Goal: Information Seeking & Learning: Find specific fact

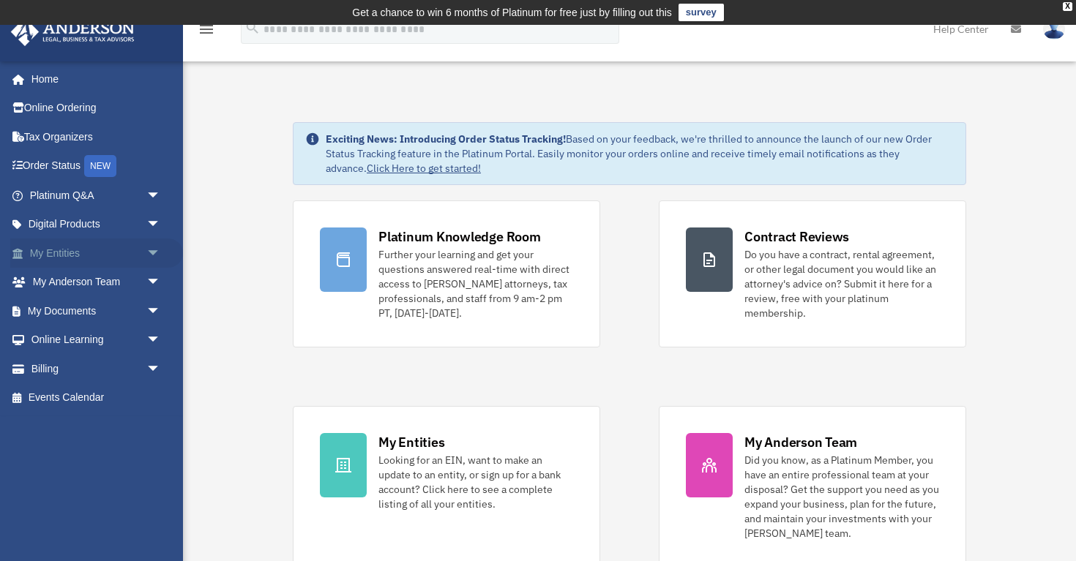
click at [62, 255] on link "My Entities arrow_drop_down" at bounding box center [96, 253] width 173 height 29
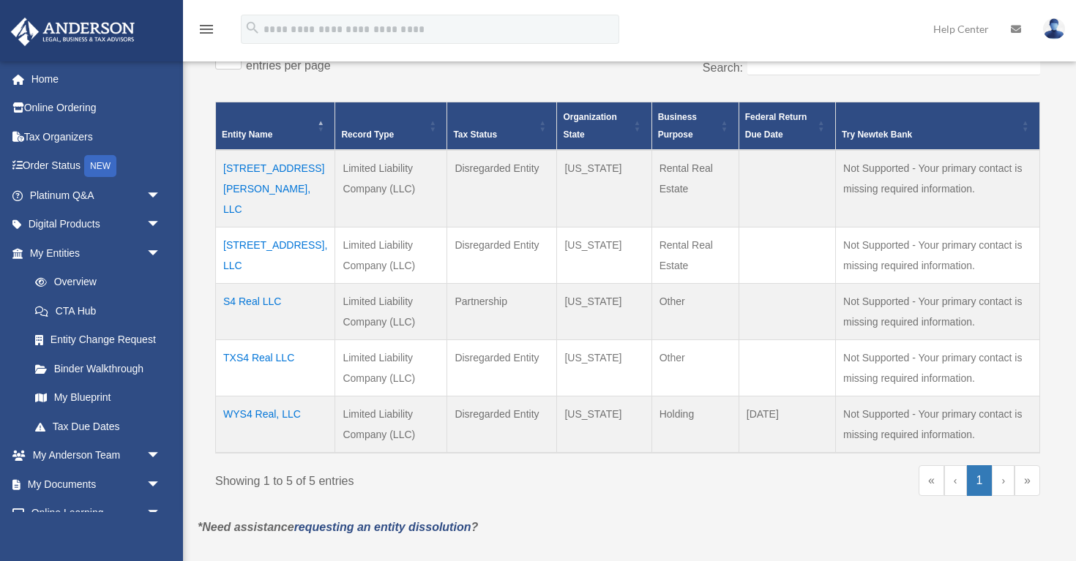
scroll to position [313, 0]
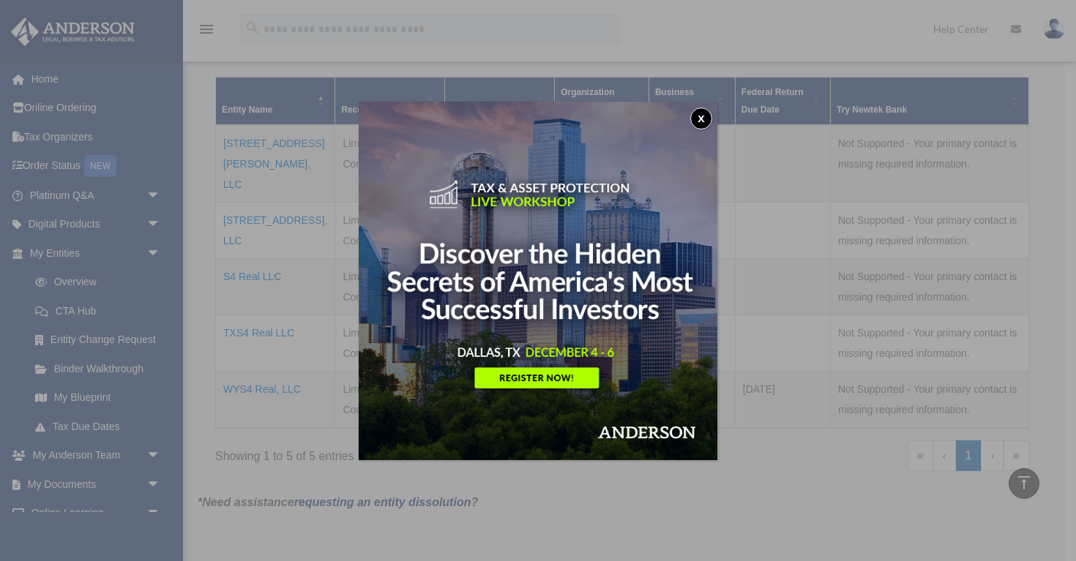
click at [698, 119] on button "x" at bounding box center [701, 119] width 22 height 22
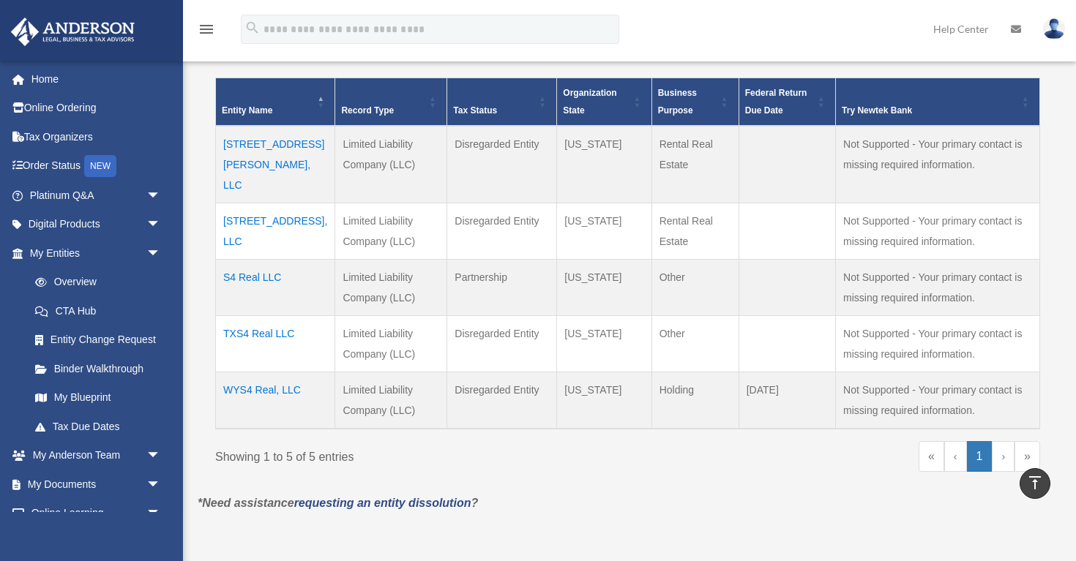
click at [274, 372] on td "WYS4 Real, LLC" at bounding box center [275, 400] width 119 height 57
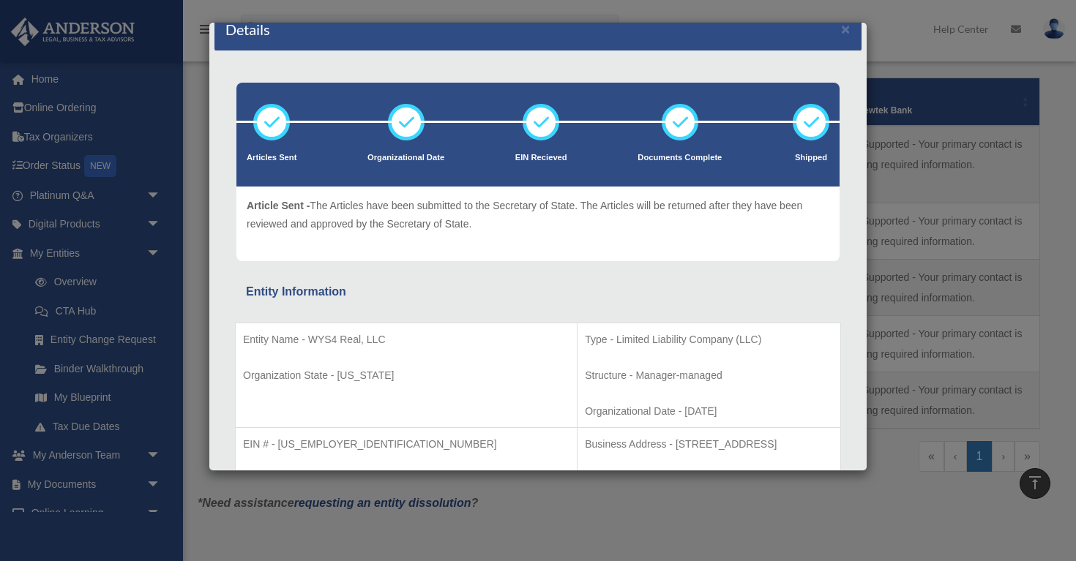
scroll to position [0, 0]
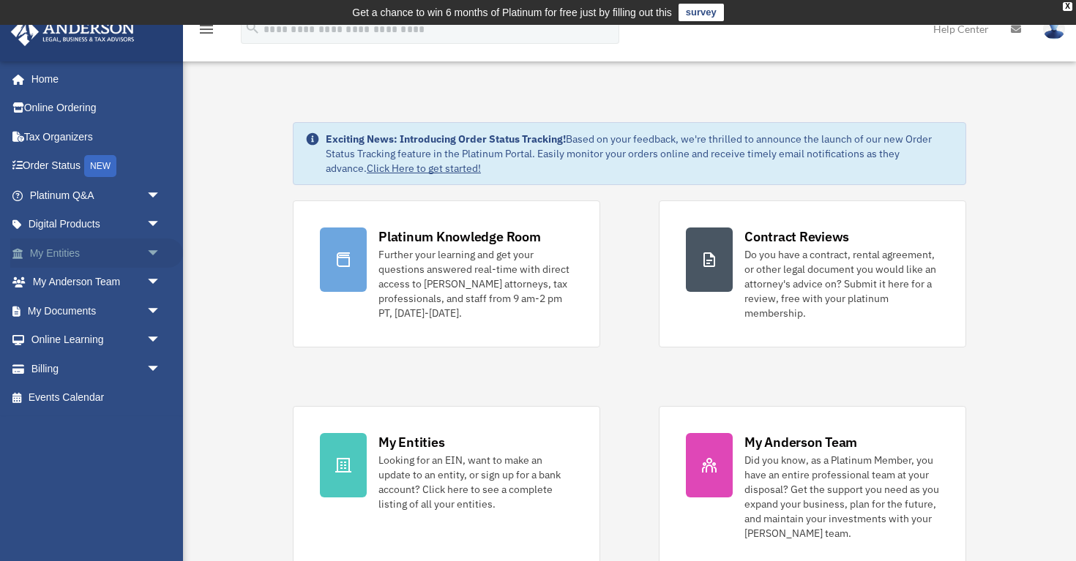
click at [57, 255] on link "My Entities arrow_drop_down" at bounding box center [96, 253] width 173 height 29
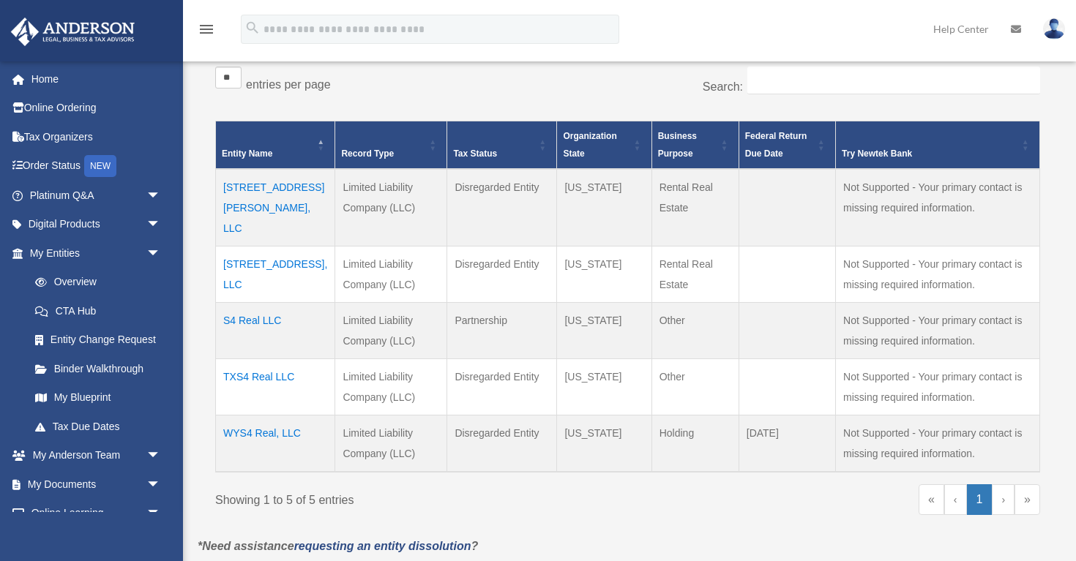
scroll to position [273, 0]
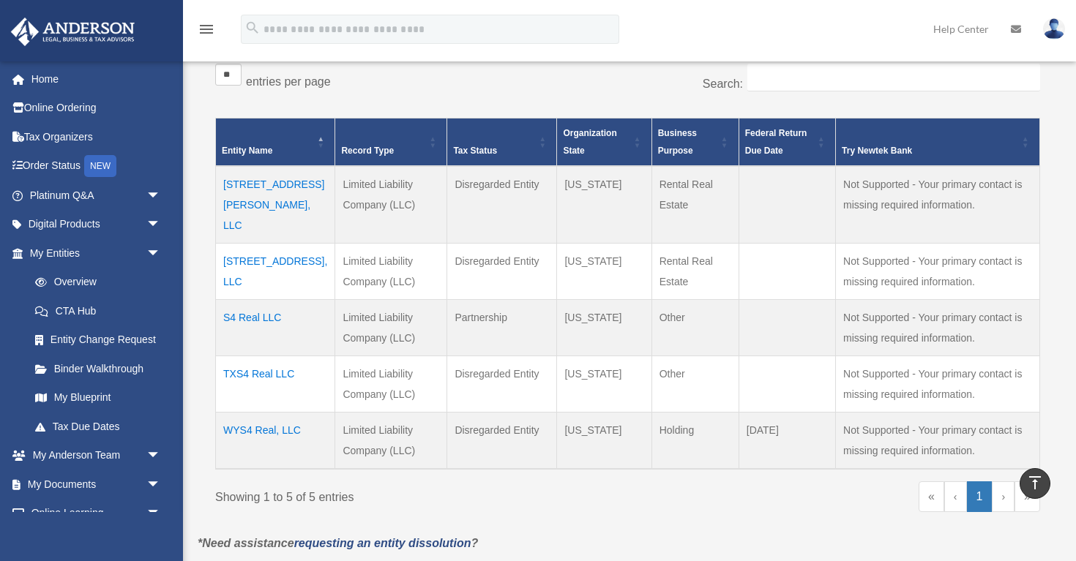
click at [260, 412] on td "WYS4 Real, LLC" at bounding box center [275, 440] width 119 height 57
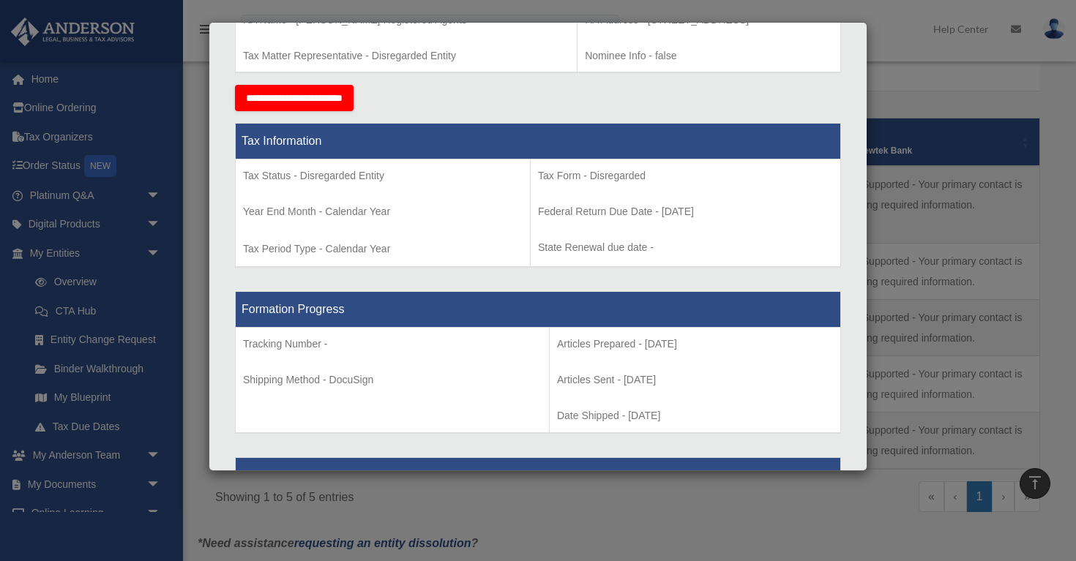
scroll to position [0, 0]
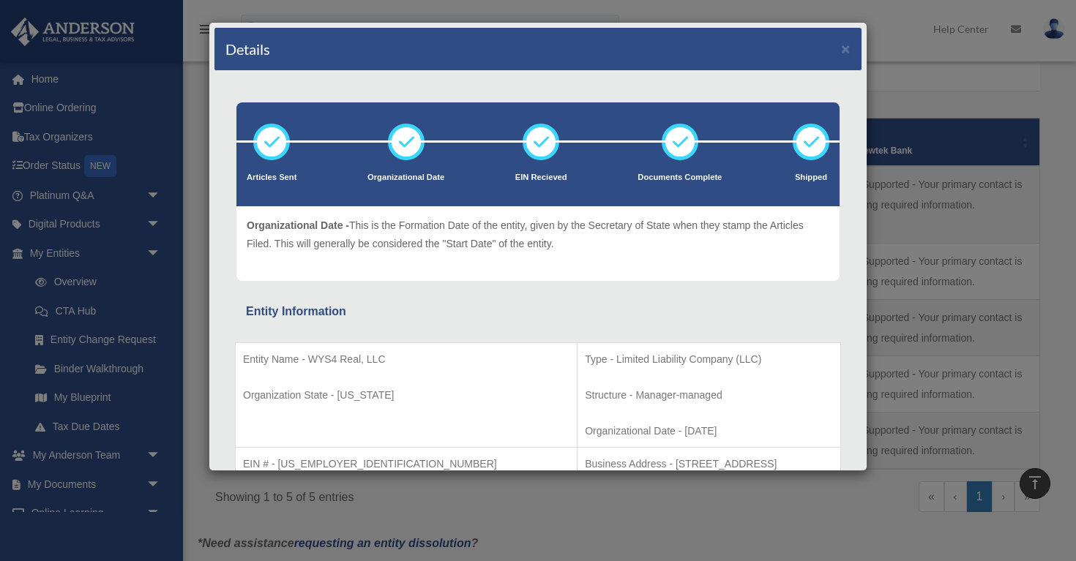
drag, startPoint x: 444, startPoint y: 49, endPoint x: 456, endPoint y: 56, distance: 13.8
click at [456, 56] on div "Details ×" at bounding box center [537, 49] width 647 height 43
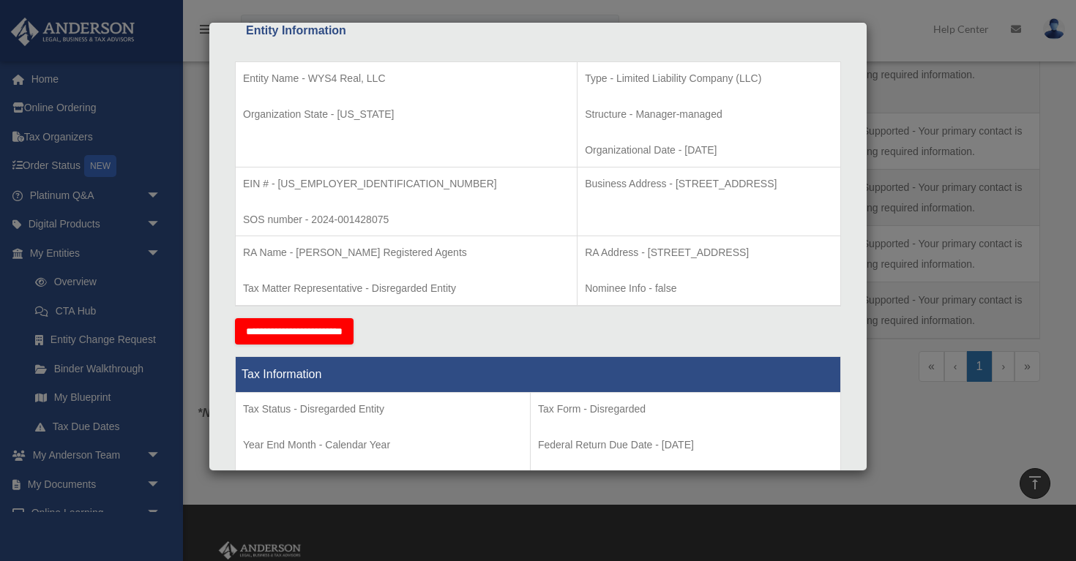
scroll to position [299, 0]
click at [965, 470] on div "Details × Articles Sent Organizational Date" at bounding box center [538, 280] width 1076 height 561
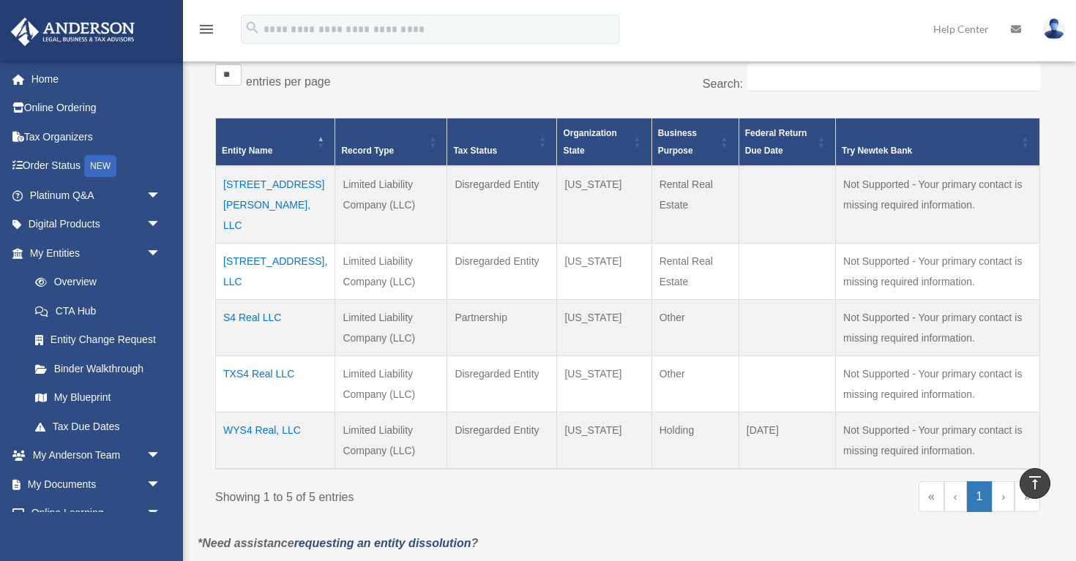
scroll to position [270, 0]
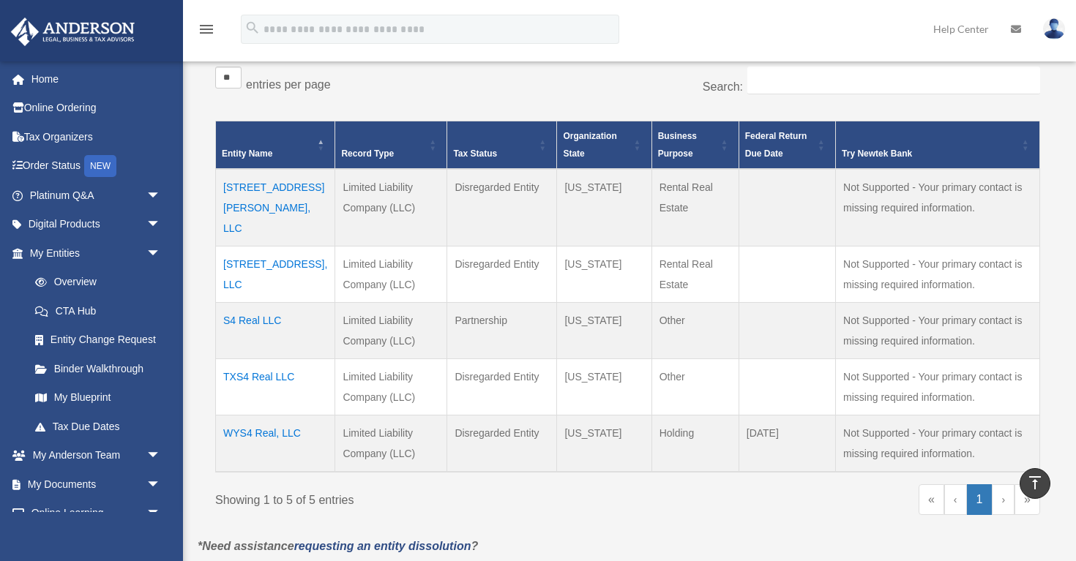
click at [276, 246] on td "8020 Cambridge Circle, LLC" at bounding box center [275, 274] width 119 height 56
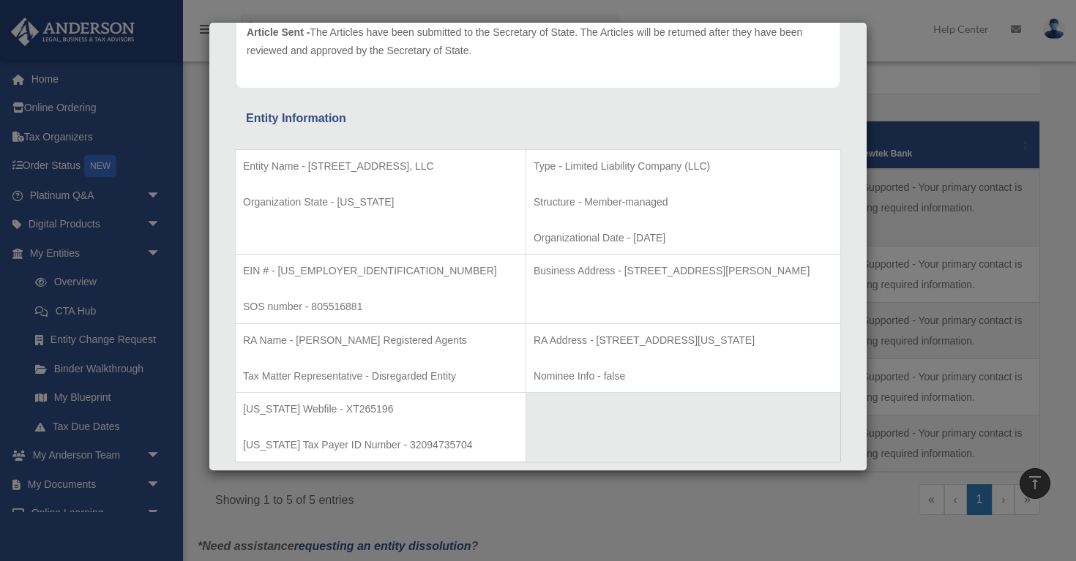
scroll to position [190, 0]
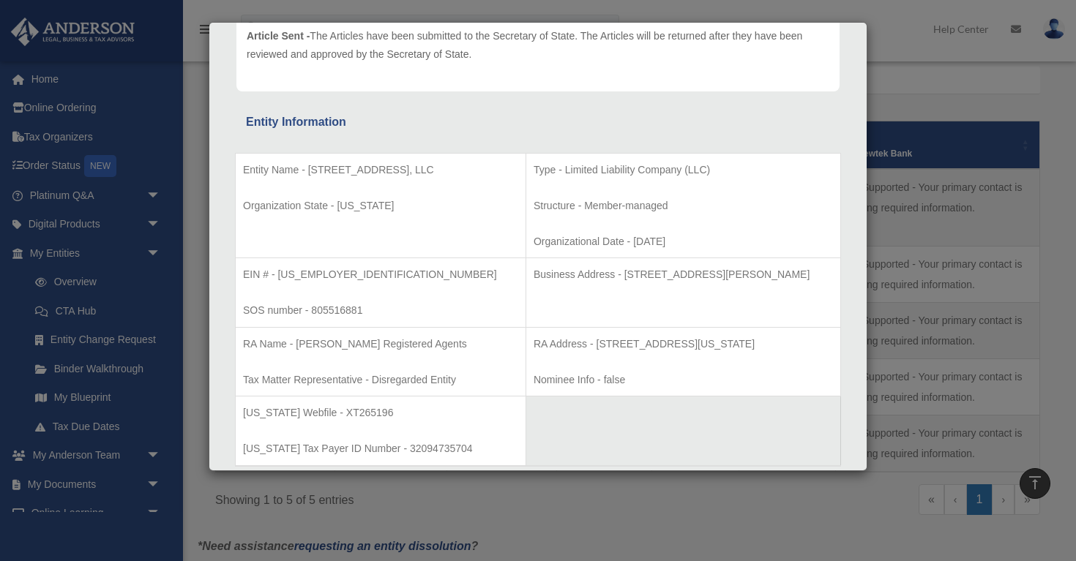
click at [437, 171] on p "Entity Name - 8020 Cambridge Circle, LLC" at bounding box center [380, 170] width 275 height 18
drag, startPoint x: 437, startPoint y: 168, endPoint x: 242, endPoint y: 173, distance: 195.5
click at [242, 173] on td "Entity Name - 8020 Cambridge Circle, LLC Organization State - Texas" at bounding box center [381, 205] width 291 height 105
copy p "Entity Name - 8020 Cambridge Circle, LLC"
